Goal: Navigation & Orientation: Find specific page/section

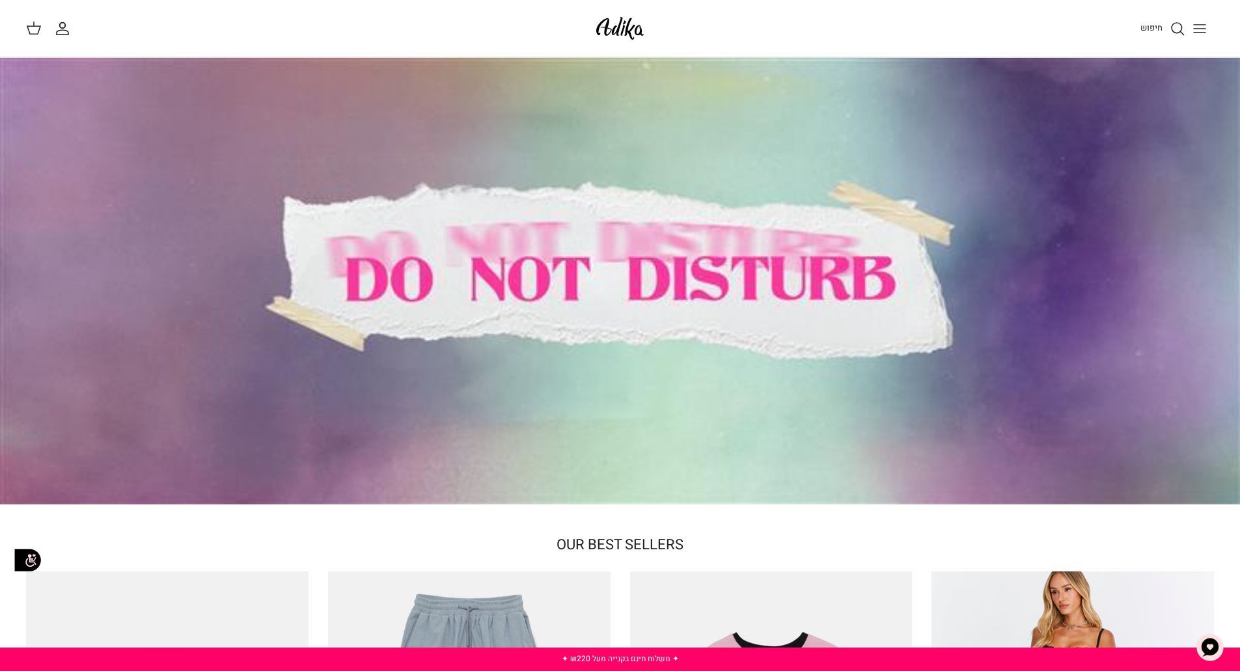
click at [1196, 29] on icon "Toggle menu" at bounding box center [1200, 29] width 16 height 16
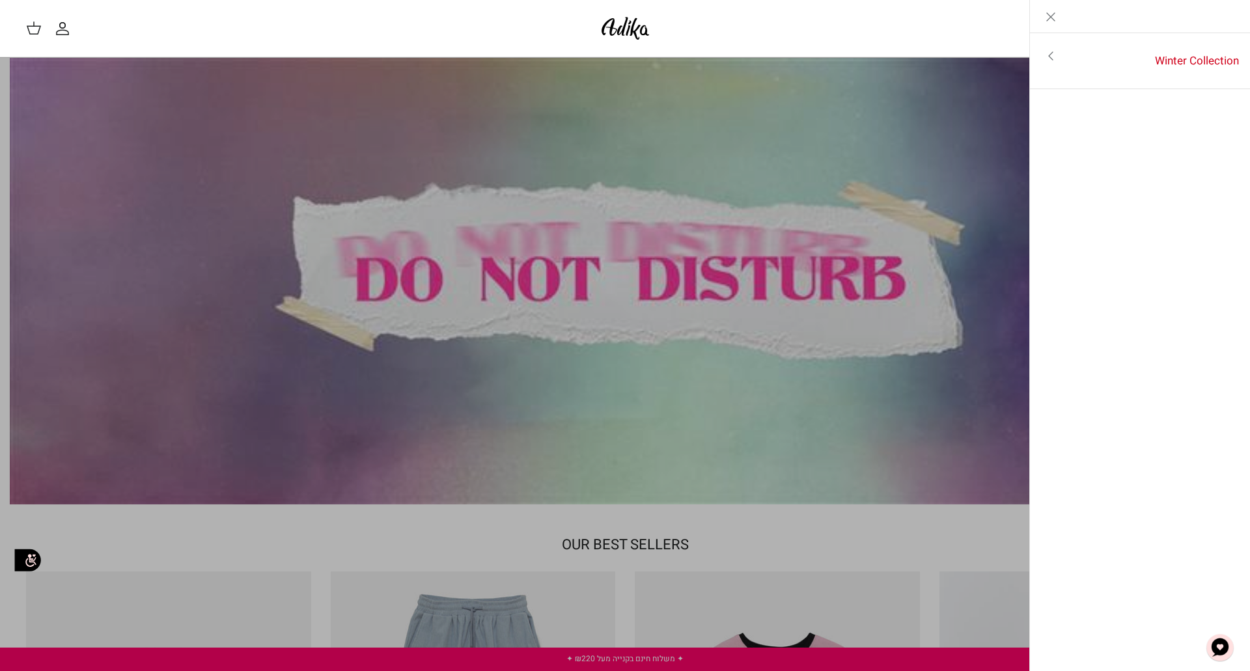
click at [1061, 67] on link "Toggle menu" at bounding box center [1051, 56] width 42 height 30
click at [1184, 56] on link "לכל הפריטים" at bounding box center [1141, 57] width 208 height 33
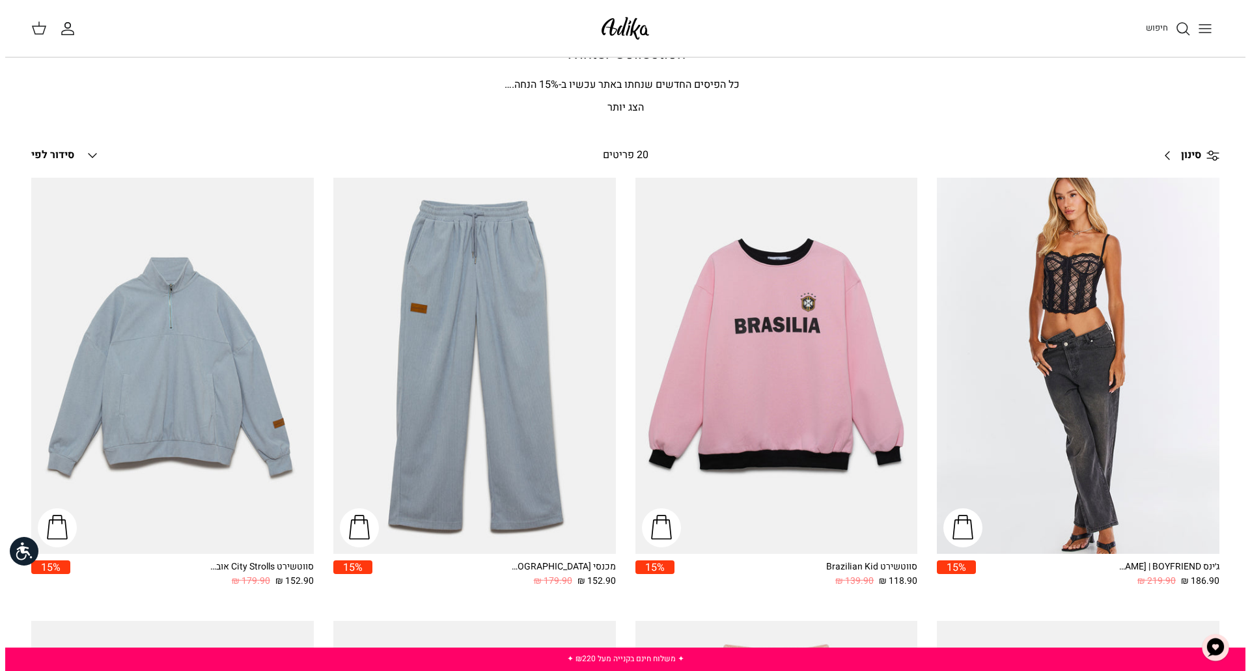
scroll to position [65, 0]
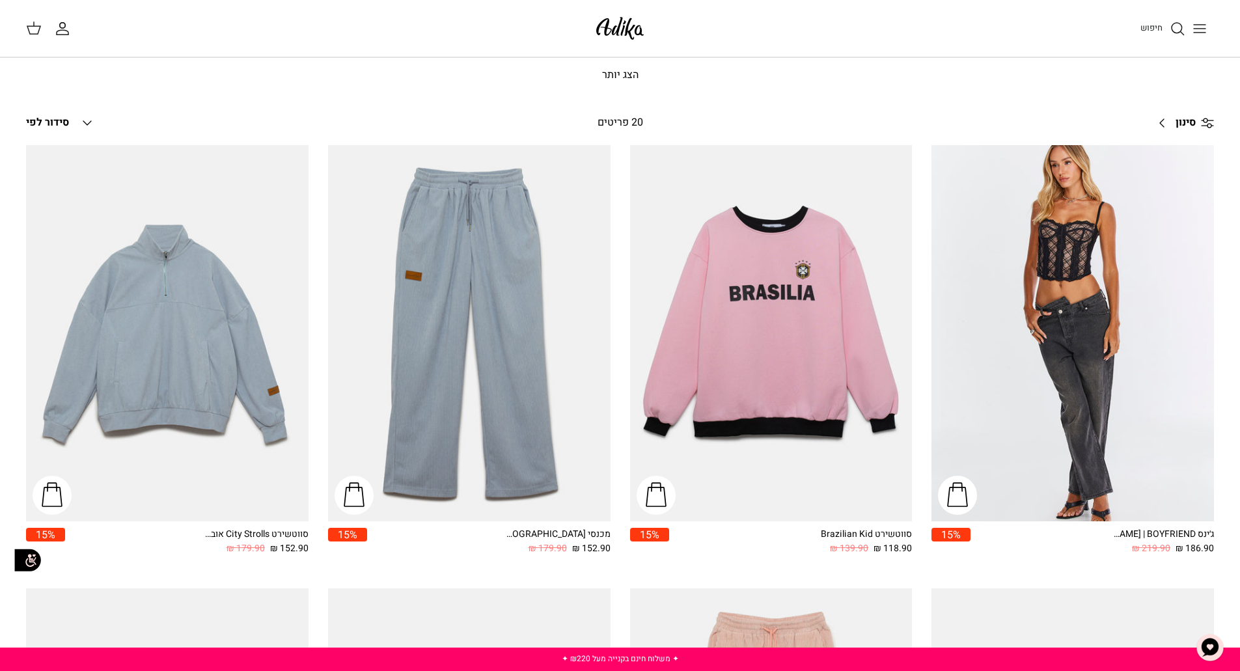
click at [1150, 28] on span "חיפוש" at bounding box center [1152, 27] width 22 height 12
